Goal: Navigation & Orientation: Find specific page/section

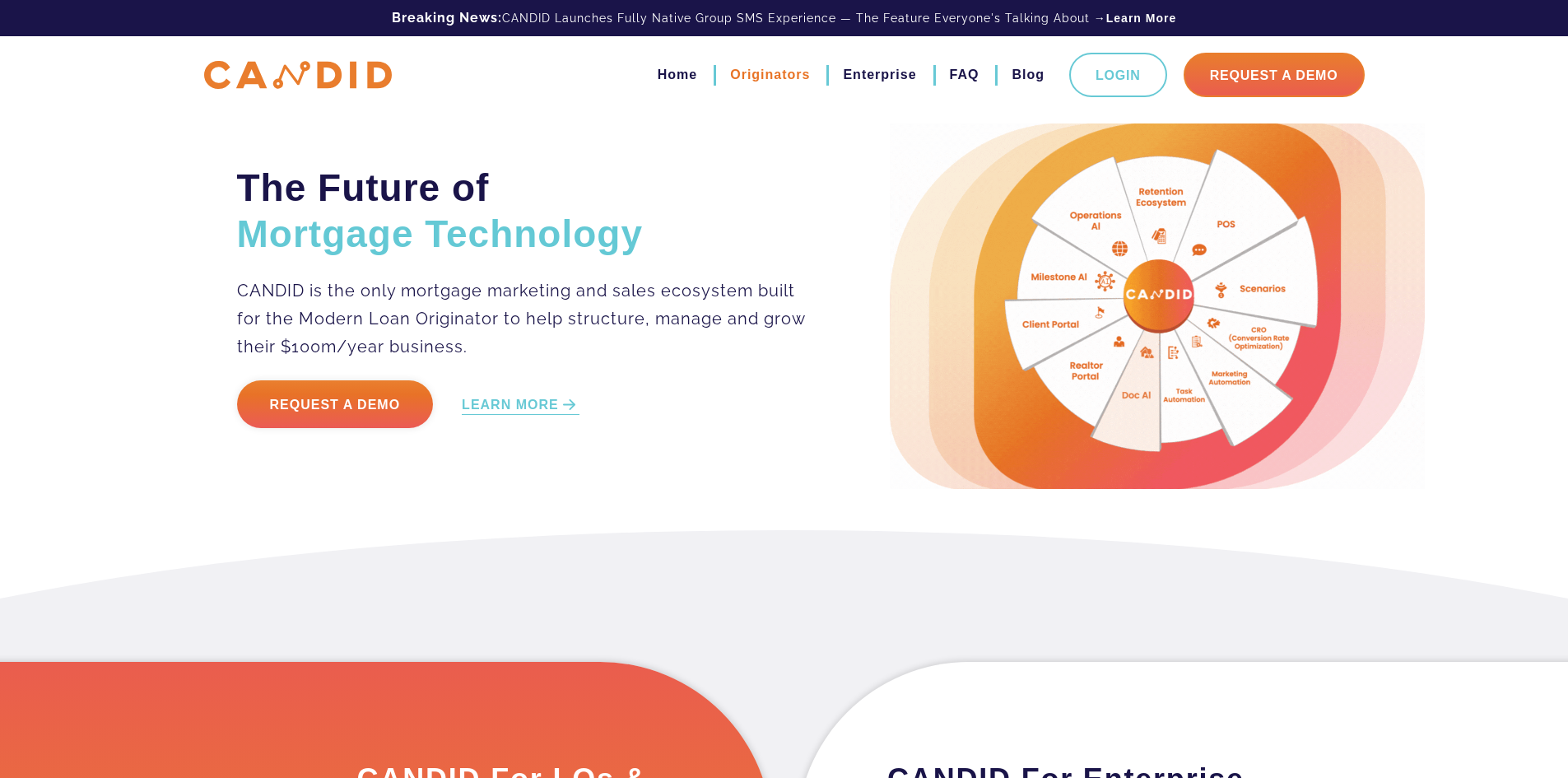
click at [755, 82] on link "Originators" at bounding box center [770, 74] width 80 height 28
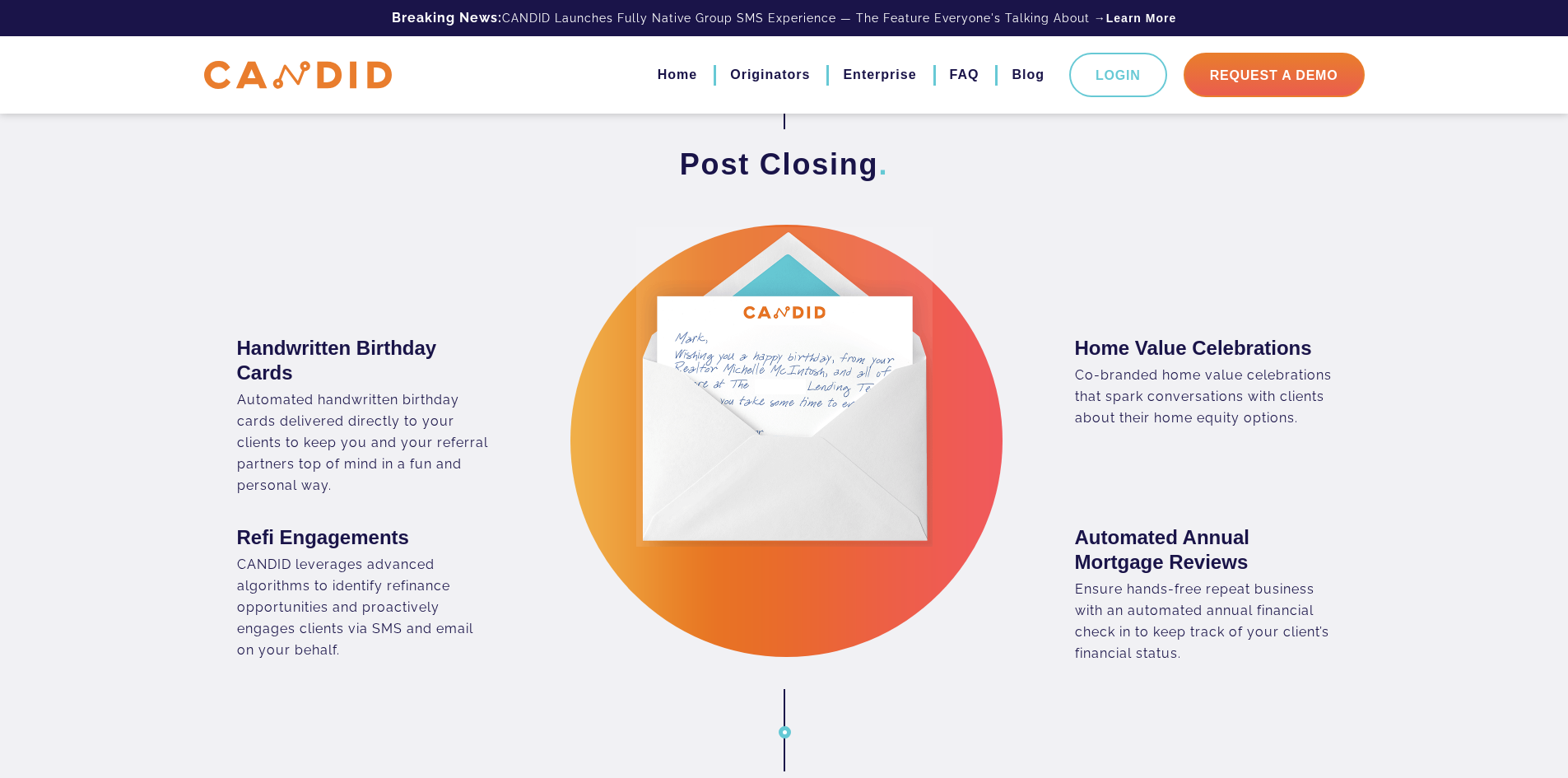
scroll to position [2304, 0]
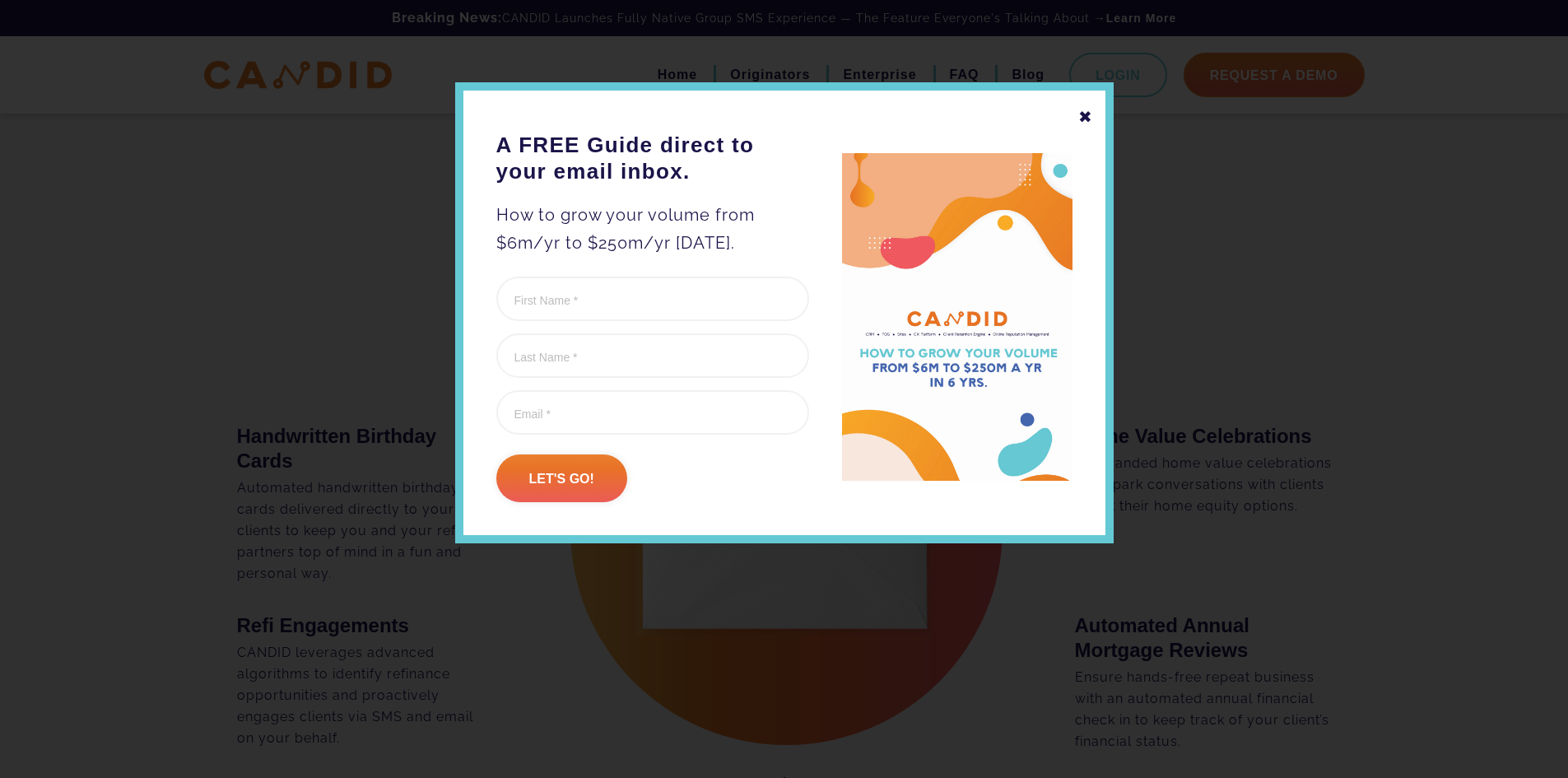
click at [1080, 116] on div "✖" at bounding box center [1085, 116] width 14 height 28
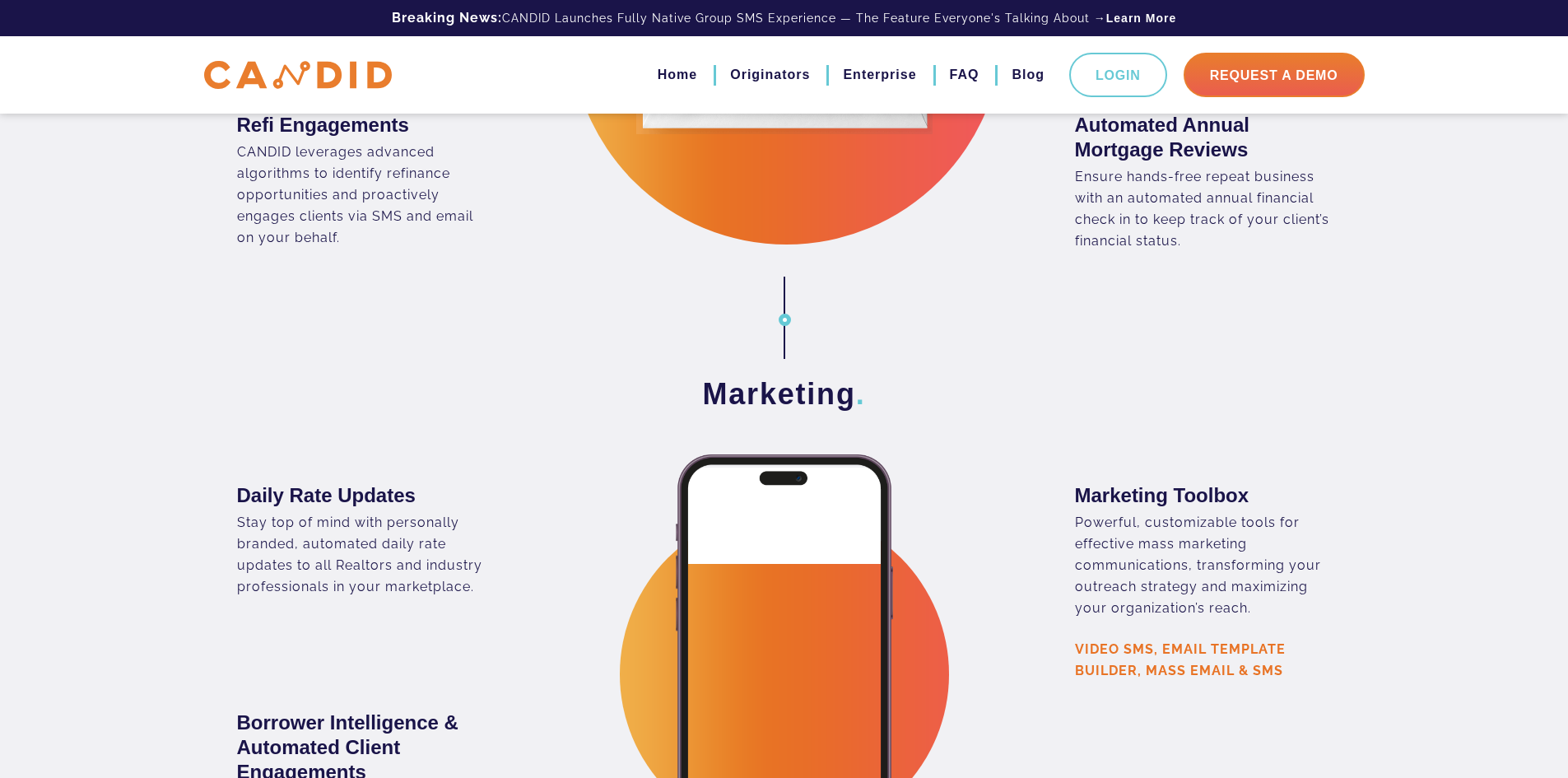
scroll to position [2798, 0]
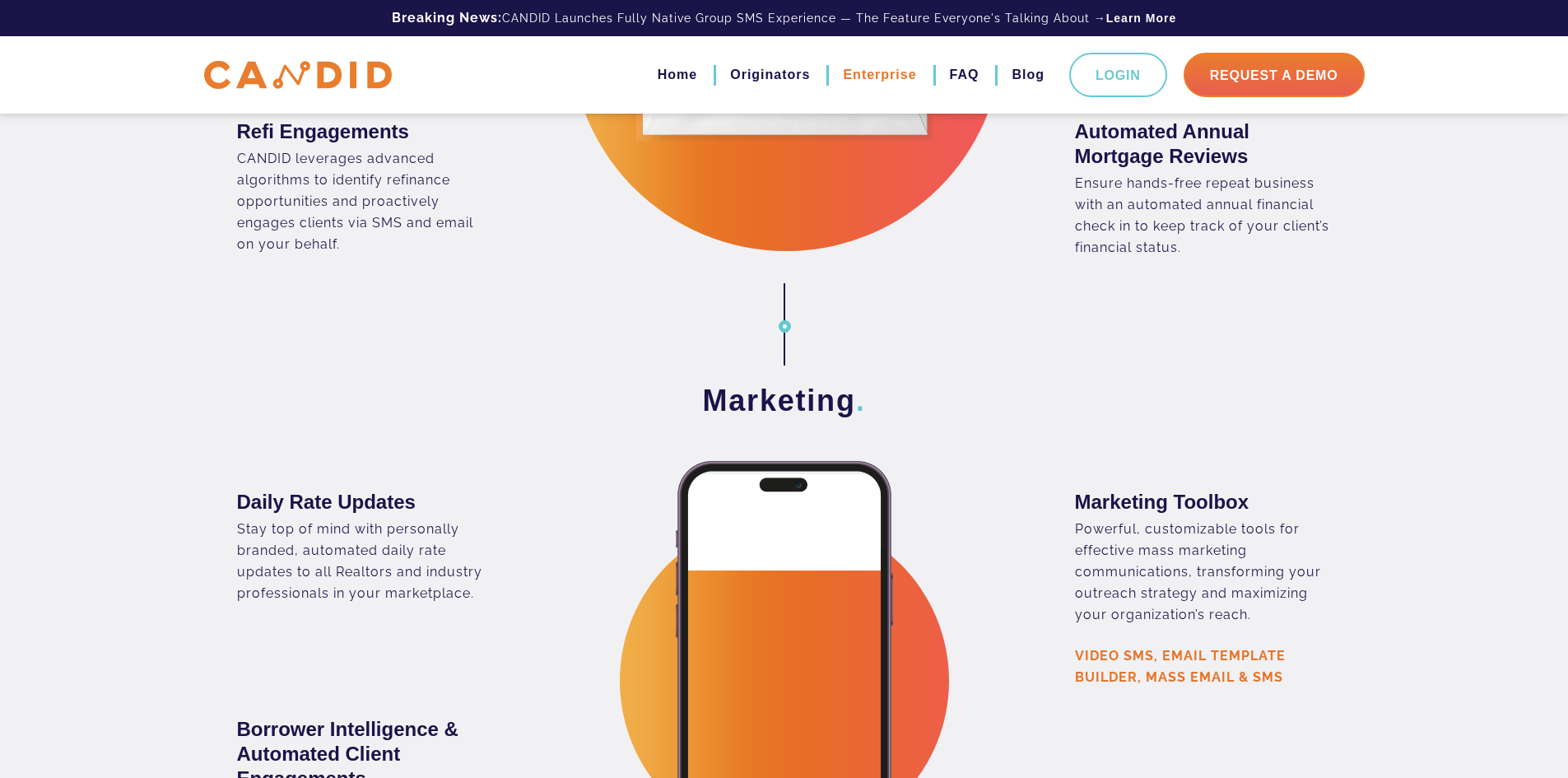
click at [843, 73] on link "Enterprise" at bounding box center [879, 74] width 73 height 28
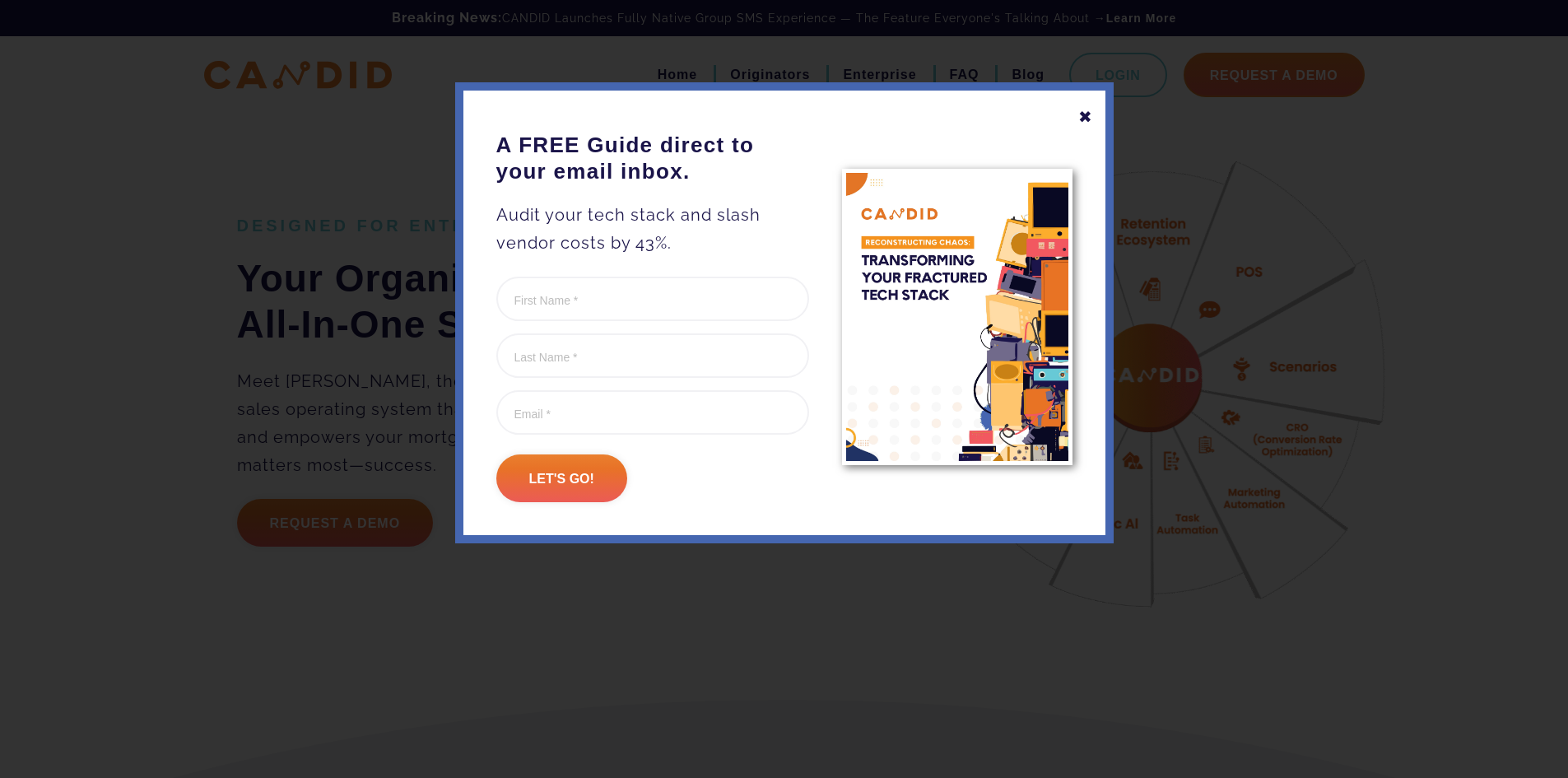
click at [1081, 120] on div "✖" at bounding box center [1085, 116] width 14 height 28
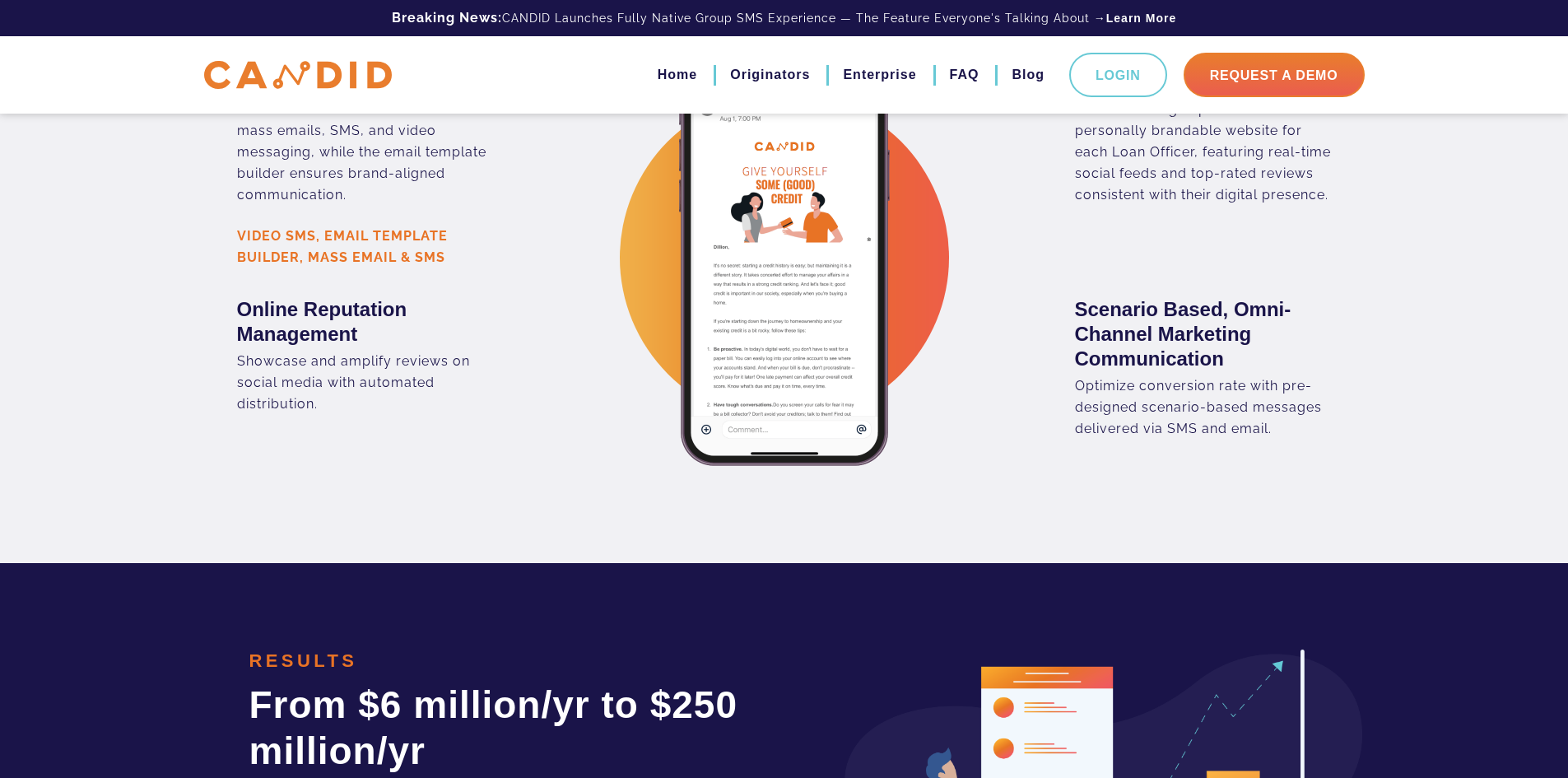
scroll to position [2304, 0]
